Goal: Task Accomplishment & Management: Manage account settings

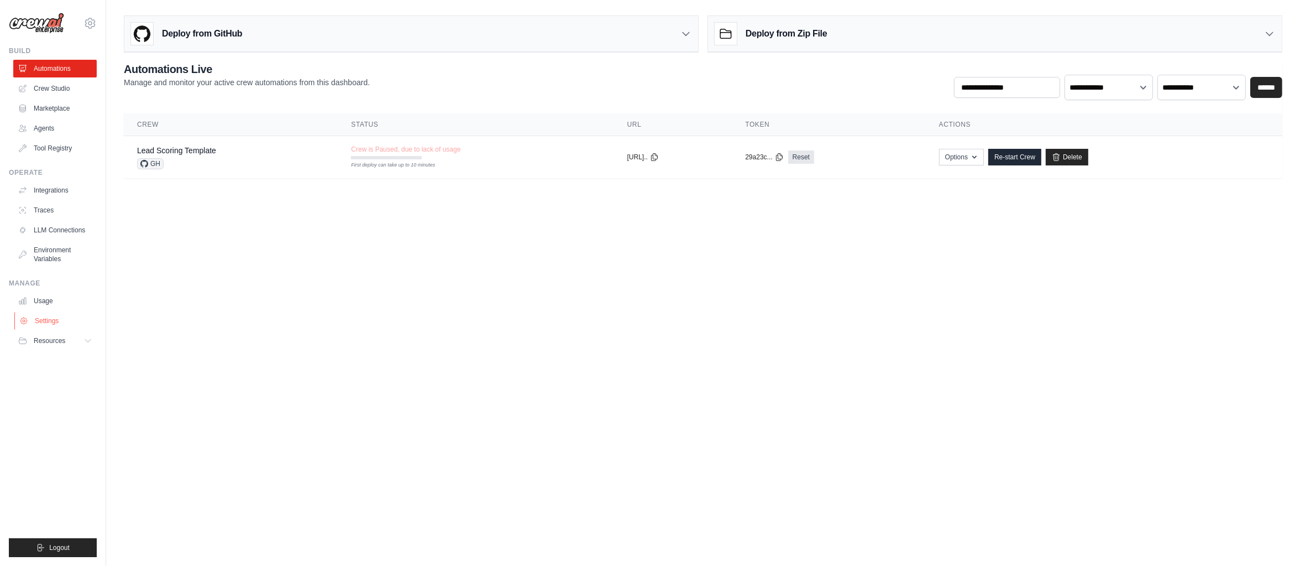
click at [53, 329] on link "Settings" at bounding box center [55, 321] width 83 height 18
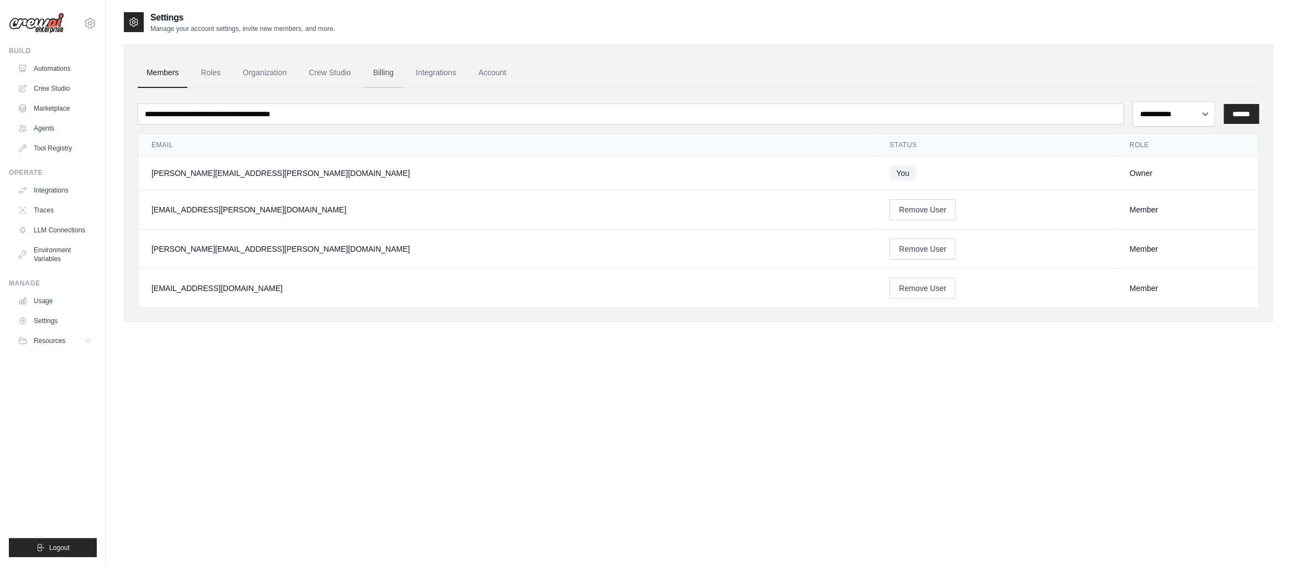
click at [402, 88] on link "Billing" at bounding box center [383, 73] width 38 height 30
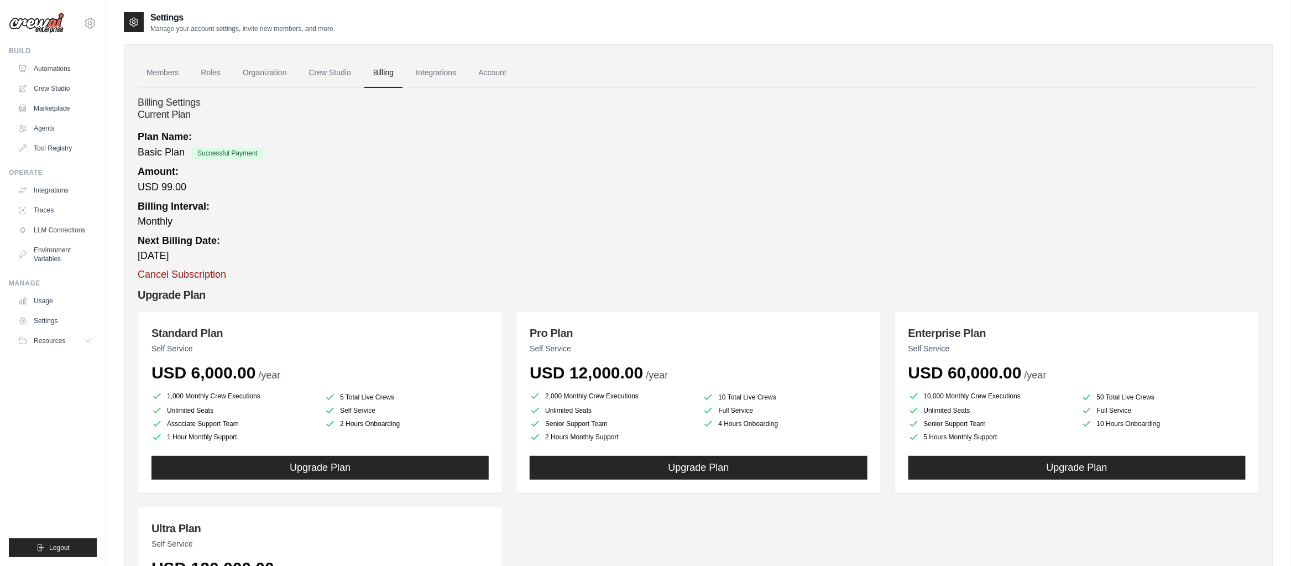
click at [226, 282] on button "Cancel Subscription" at bounding box center [182, 274] width 88 height 15
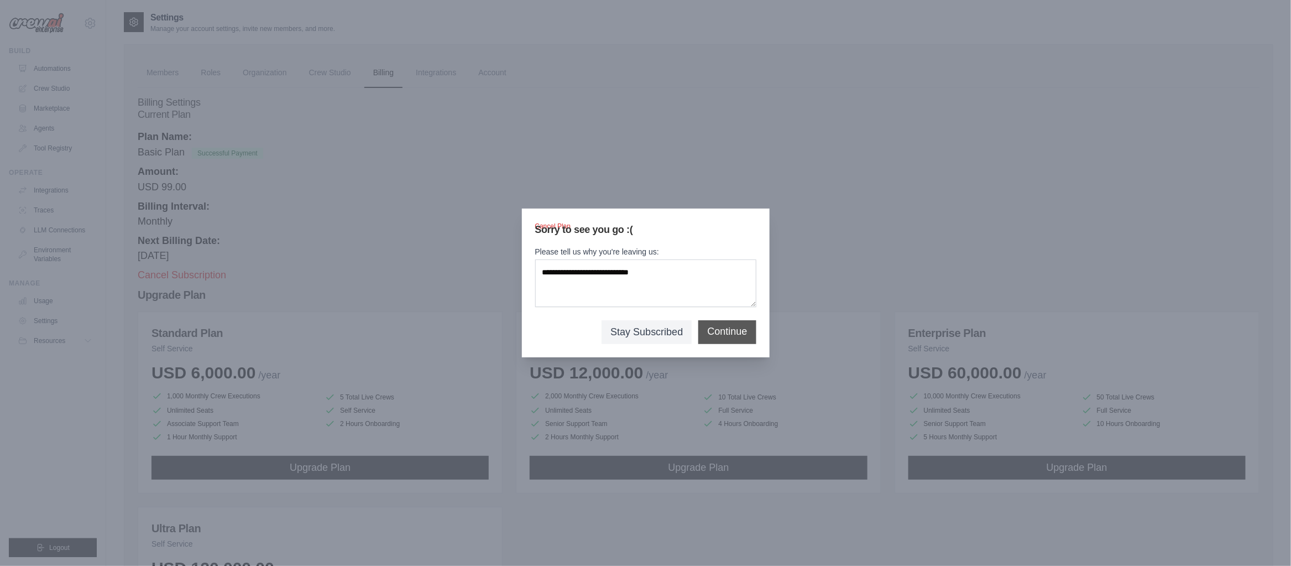
click at [739, 339] on button "Continue" at bounding box center [727, 331] width 40 height 15
click at [684, 269] on textarea "Please tell us why you're leaving us:" at bounding box center [645, 283] width 221 height 48
type textarea "*******"
click at [747, 339] on button "Continue" at bounding box center [727, 331] width 40 height 15
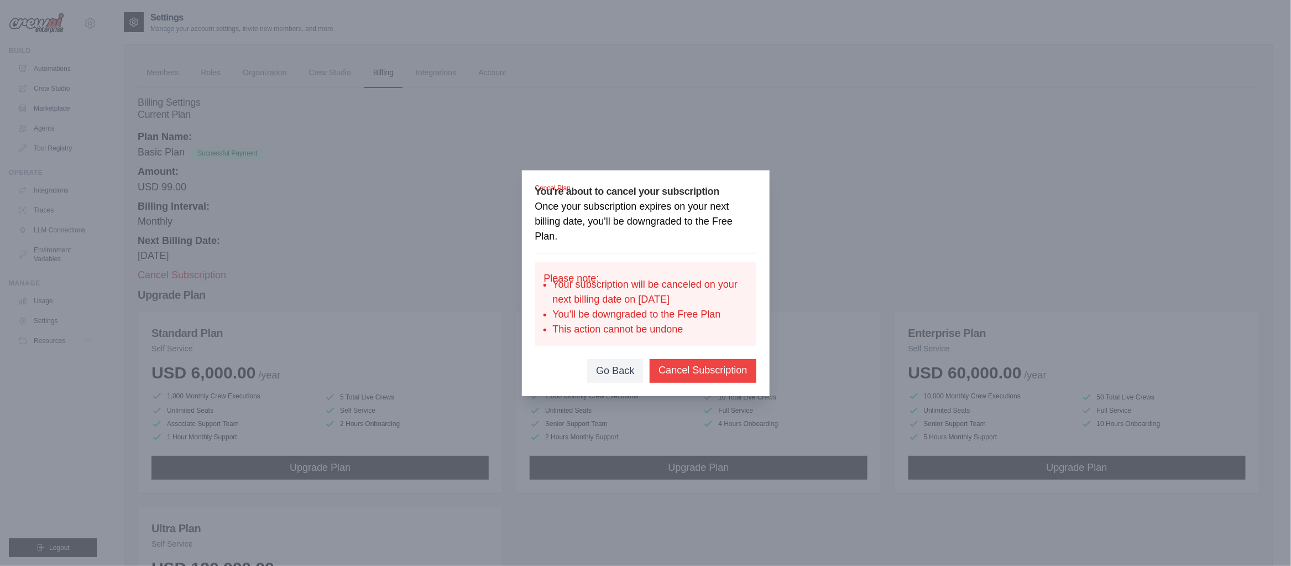
click at [726, 378] on button "Cancel Subscription" at bounding box center [702, 370] width 88 height 15
